Goal: Information Seeking & Learning: Learn about a topic

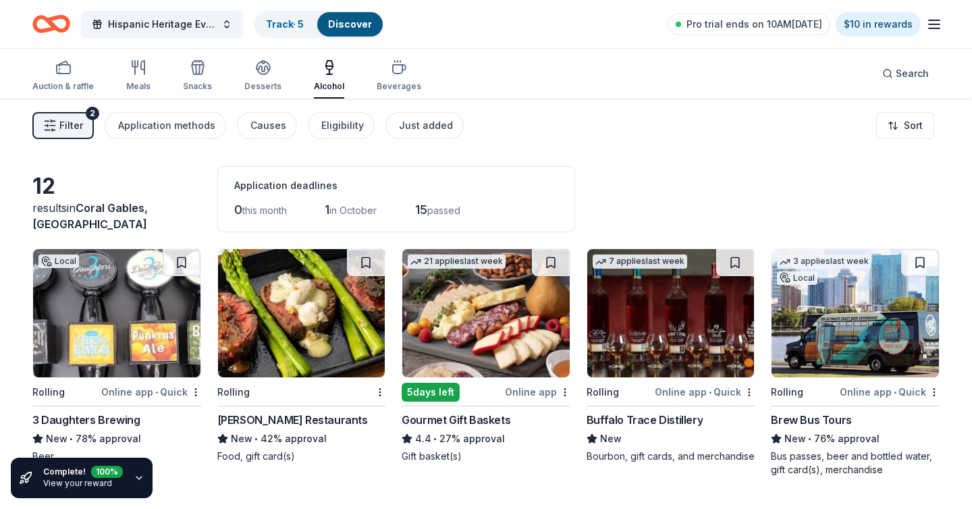
scroll to position [384, 0]
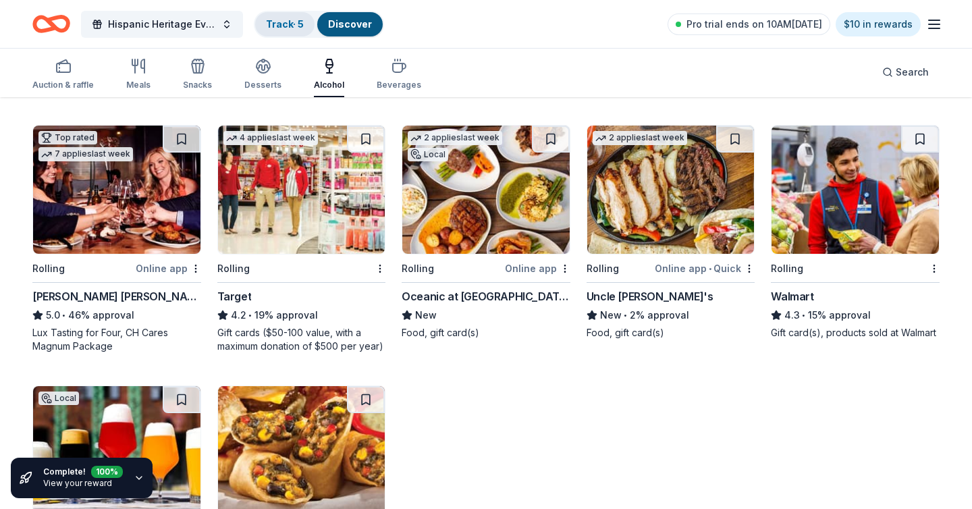
click at [281, 28] on link "Track · 5" at bounding box center [285, 23] width 38 height 11
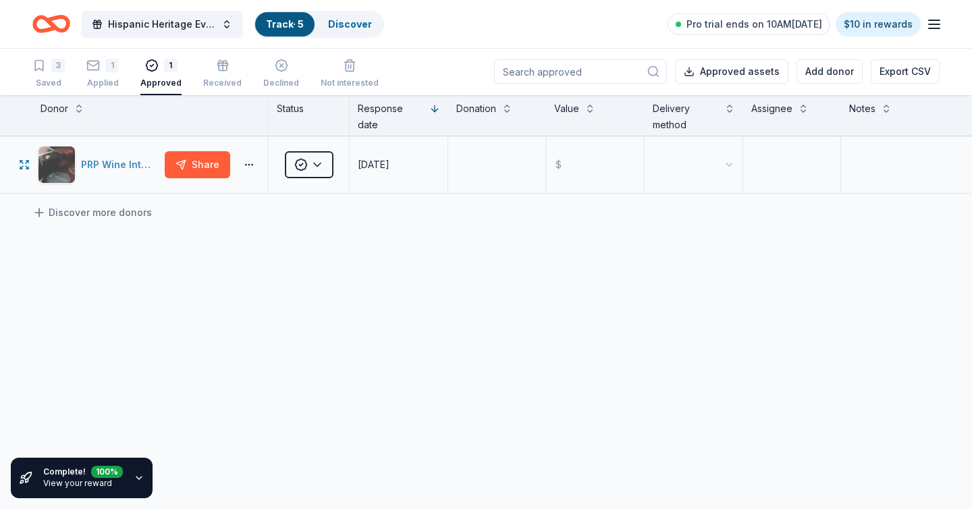
click at [130, 166] on div "PRP Wine International" at bounding box center [120, 165] width 78 height 16
click at [58, 75] on div "3 Saved" at bounding box center [48, 74] width 32 height 30
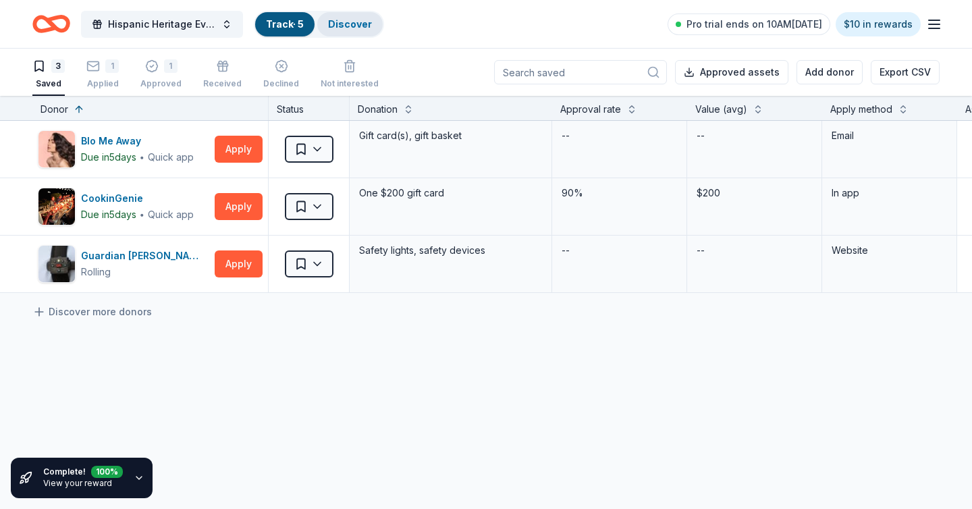
click at [335, 21] on link "Discover" at bounding box center [350, 23] width 44 height 11
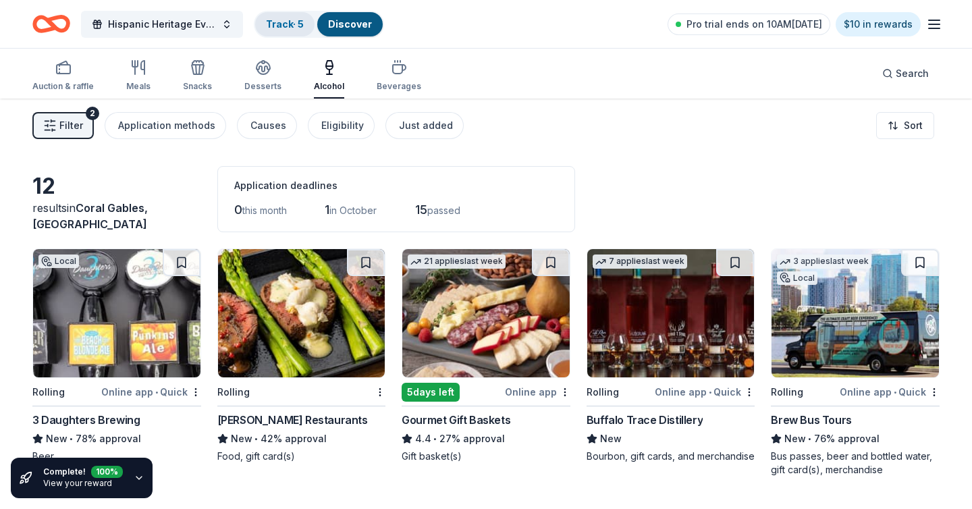
click at [282, 30] on div "Track · 5" at bounding box center [284, 24] width 59 height 24
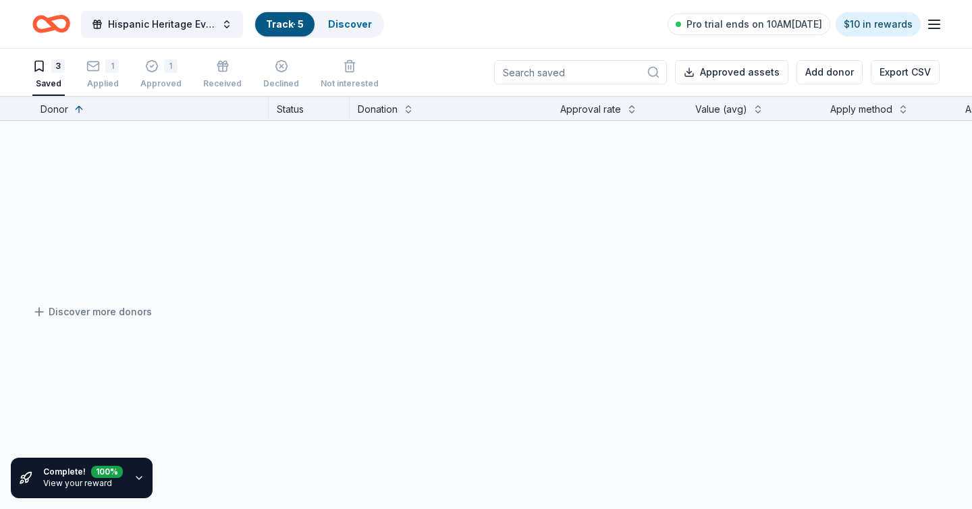
scroll to position [1, 0]
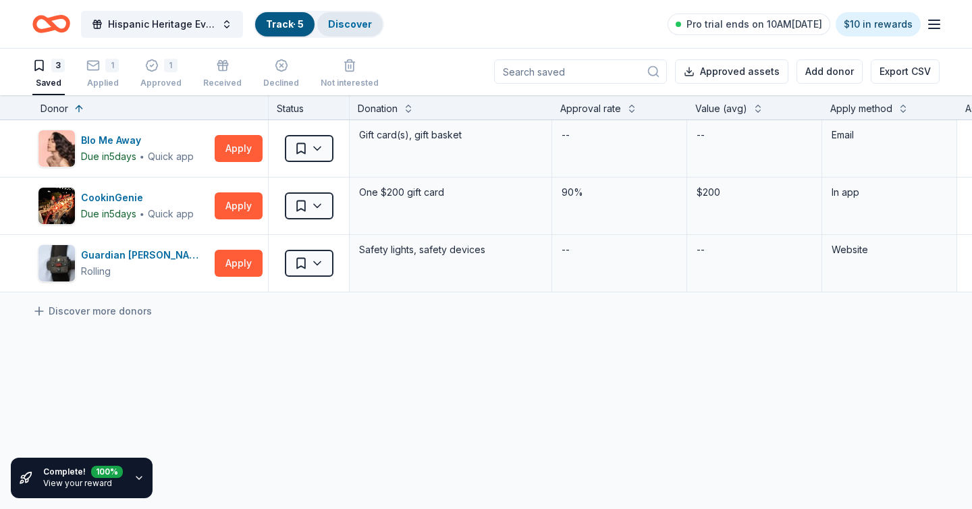
click at [341, 22] on link "Discover" at bounding box center [350, 23] width 44 height 11
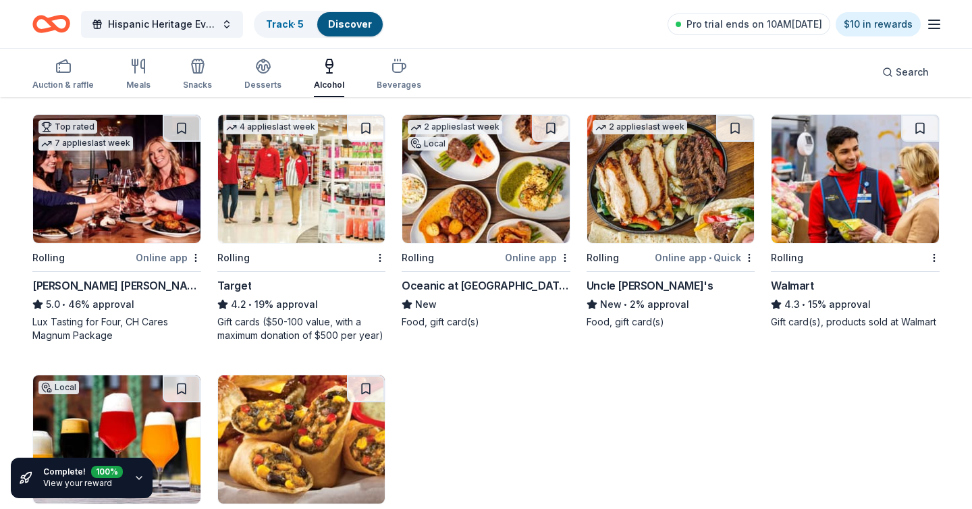
scroll to position [376, 0]
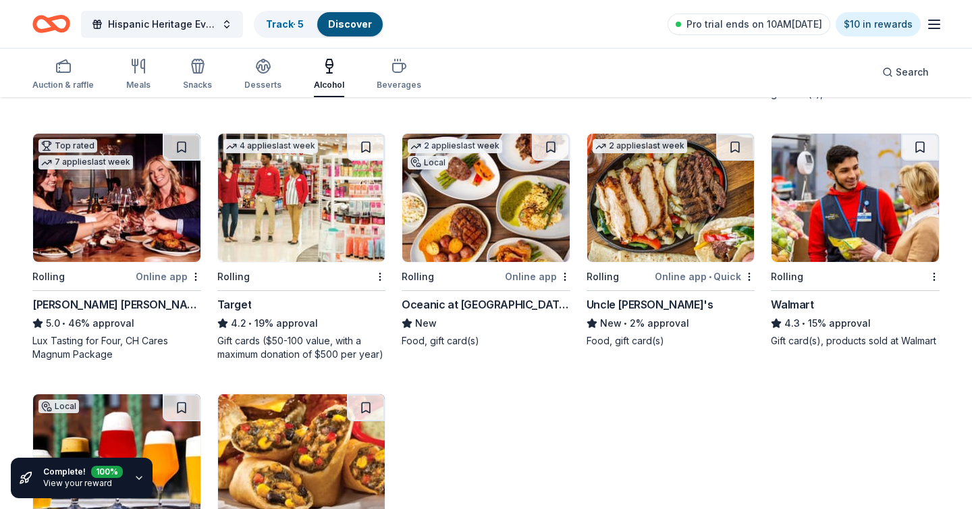
click at [635, 248] on img at bounding box center [670, 198] width 167 height 128
